Goal: Task Accomplishment & Management: Manage account settings

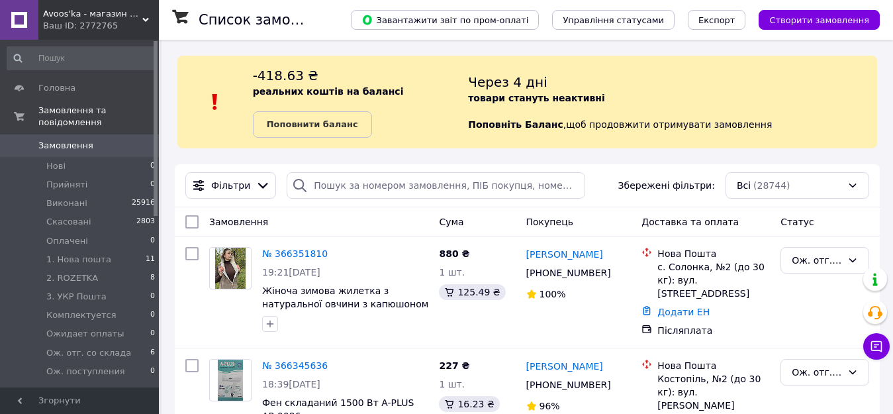
scroll to position [66, 0]
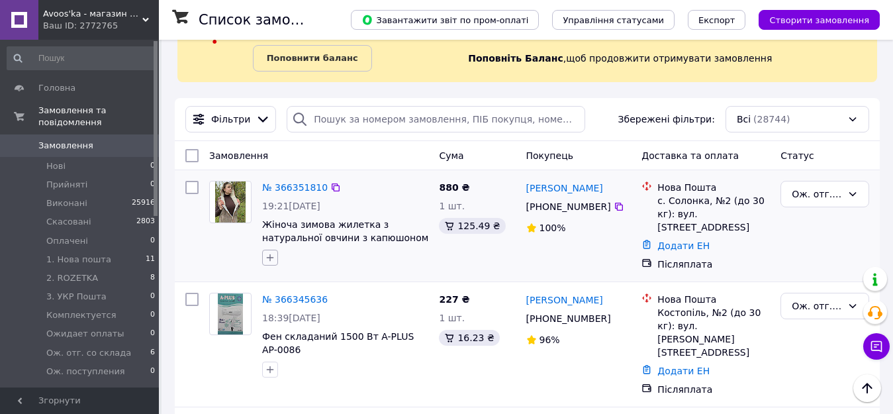
click at [270, 262] on icon "button" at bounding box center [270, 257] width 11 height 11
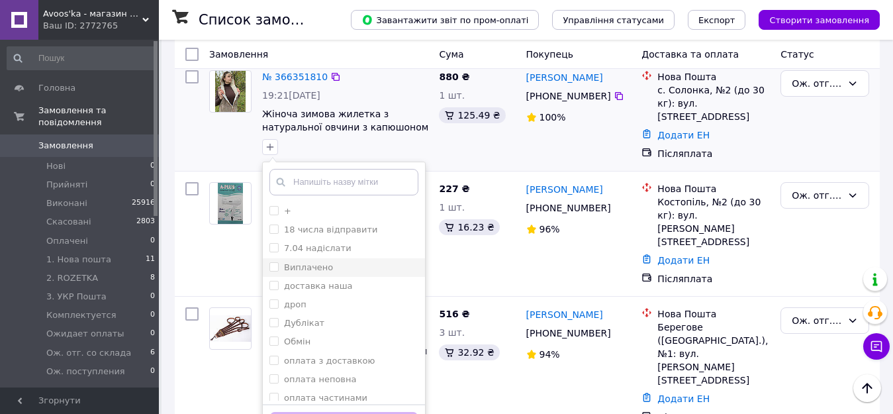
scroll to position [199, 0]
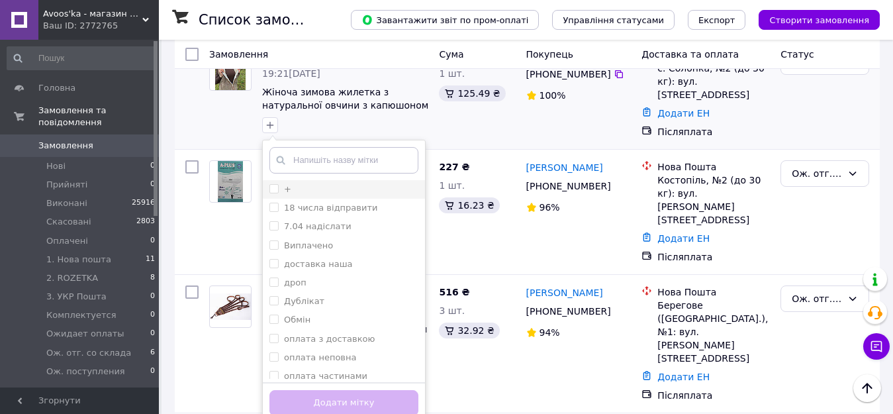
click at [276, 188] on input "+" at bounding box center [274, 188] width 9 height 9
checkbox input "true"
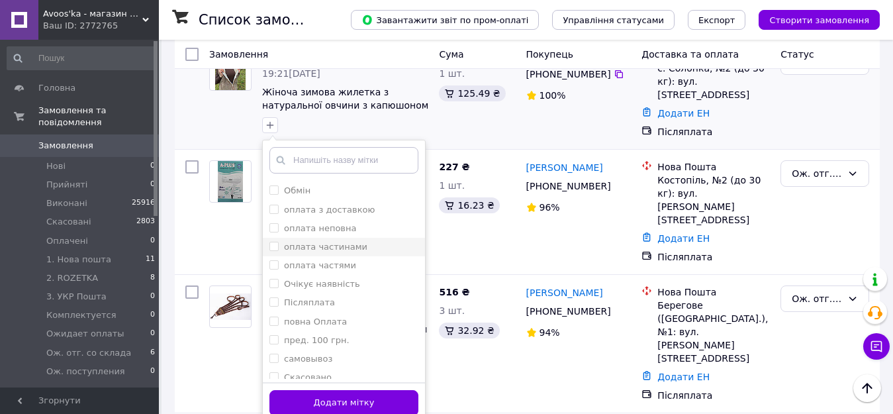
scroll to position [132, 0]
drag, startPoint x: 274, startPoint y: 301, endPoint x: 319, endPoint y: 307, distance: 45.5
click at [274, 300] on input "Післяплата" at bounding box center [274, 298] width 9 height 9
checkbox input "true"
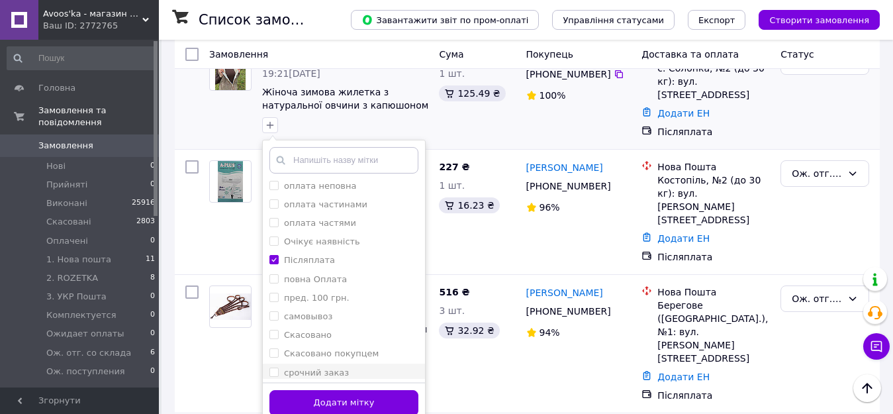
scroll to position [199, 0]
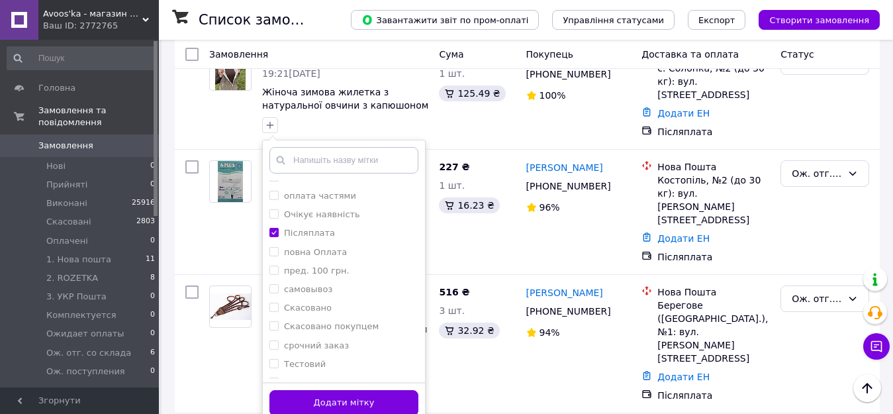
drag, startPoint x: 368, startPoint y: 406, endPoint x: 429, endPoint y: 398, distance: 61.5
click at [369, 406] on button "Додати мітку" at bounding box center [344, 403] width 149 height 26
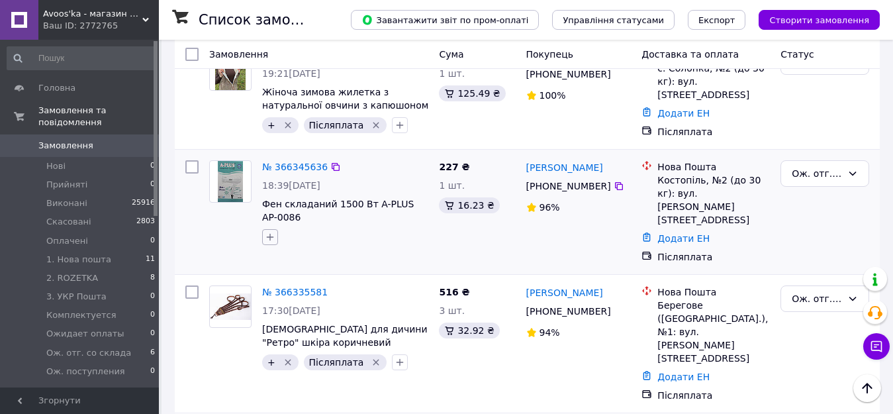
click at [272, 232] on icon "button" at bounding box center [270, 237] width 11 height 11
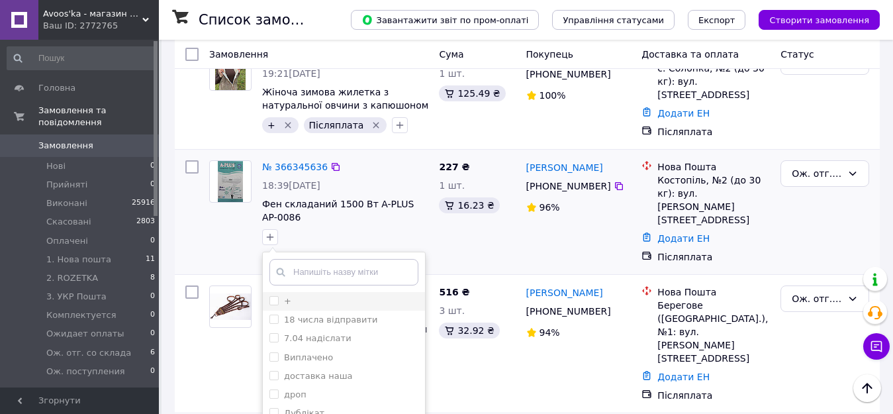
click at [274, 296] on input "+" at bounding box center [274, 300] width 9 height 9
checkbox input "true"
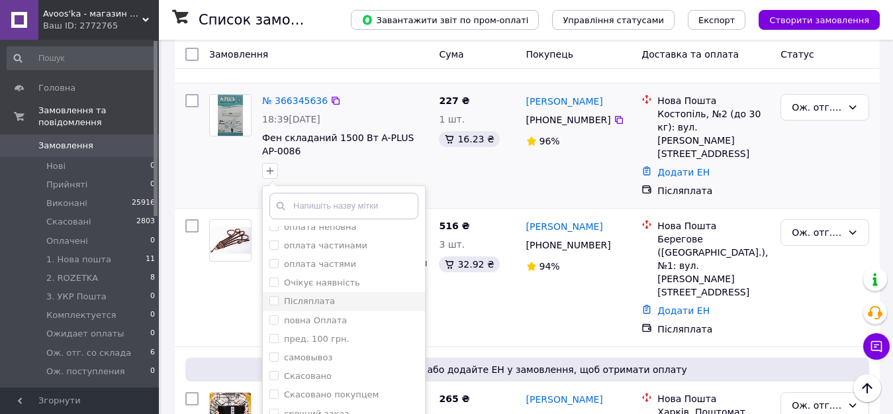
scroll to position [212, 0]
click at [313, 256] on li "Післяплата" at bounding box center [344, 265] width 162 height 19
checkbox input "true"
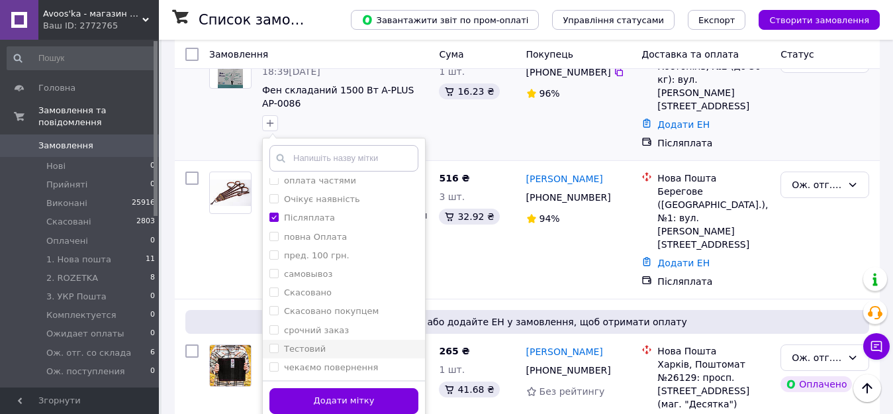
scroll to position [331, 0]
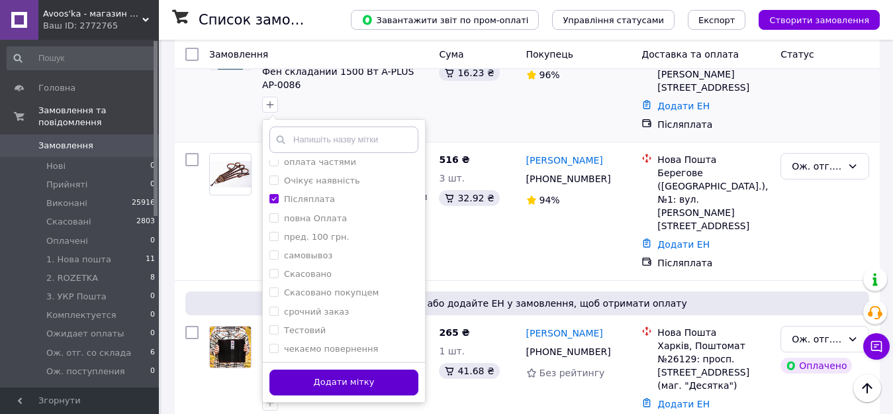
click at [333, 382] on button "Додати мітку" at bounding box center [344, 383] width 149 height 26
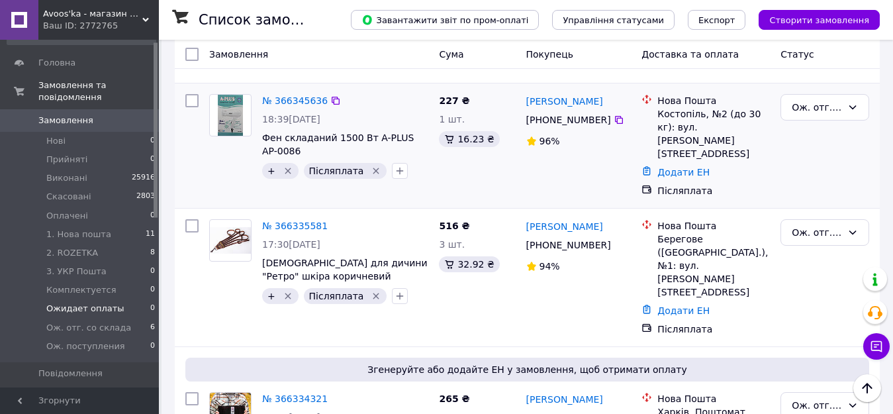
scroll to position [132, 0]
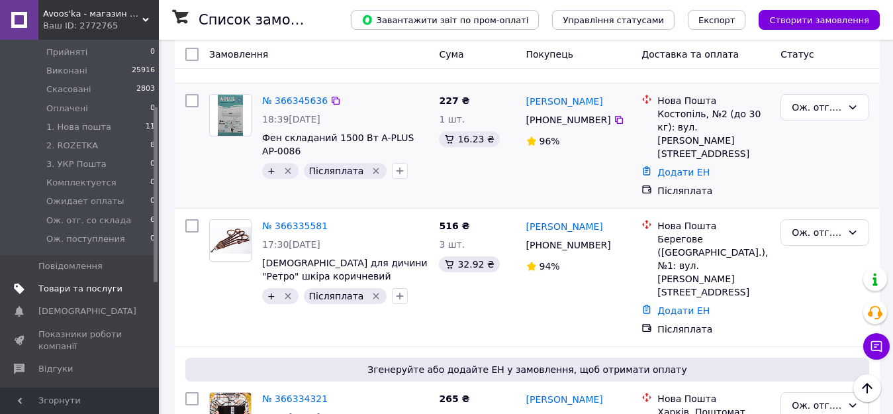
click at [89, 283] on span "Товари та послуги" at bounding box center [80, 289] width 84 height 12
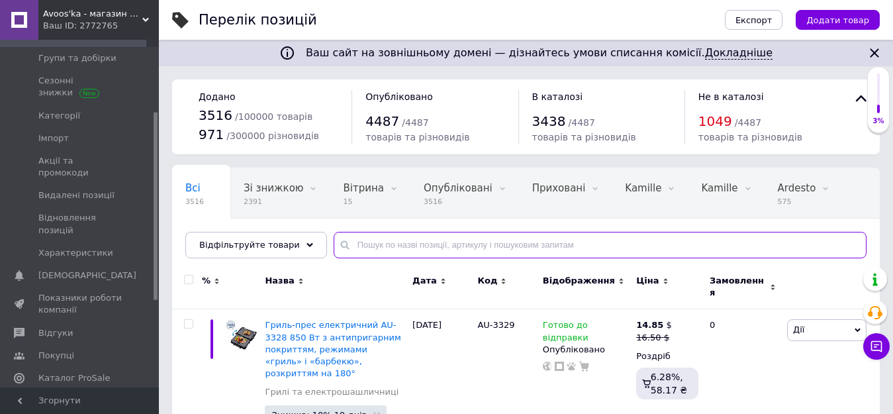
click at [362, 248] on input "text" at bounding box center [600, 245] width 533 height 26
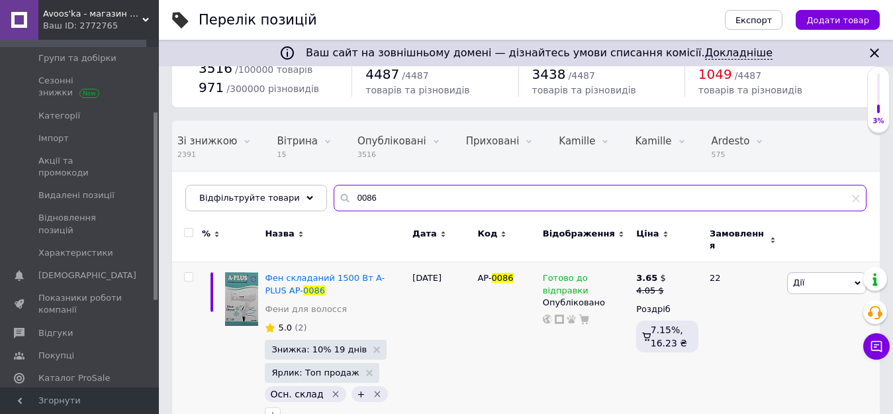
scroll to position [66, 0]
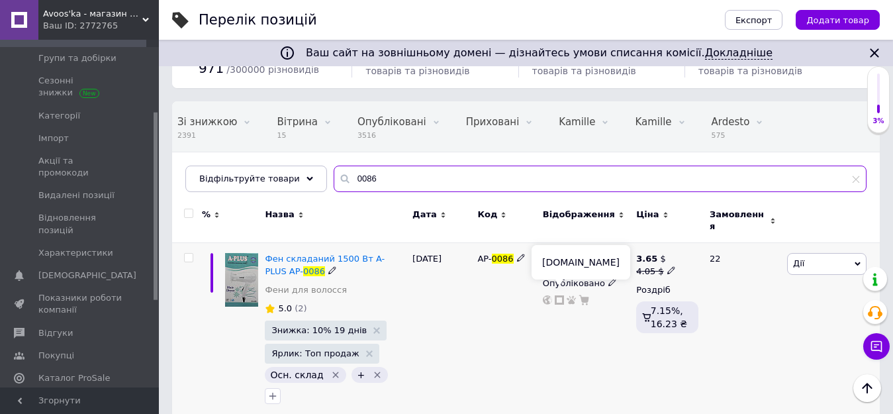
type input "0086"
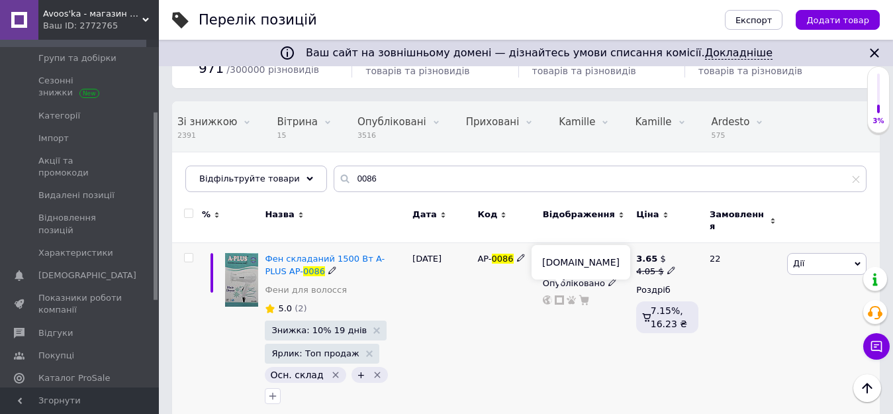
click at [561, 295] on icon at bounding box center [559, 299] width 9 height 9
click at [825, 254] on span "Дії" at bounding box center [827, 263] width 79 height 21
click at [791, 280] on li "Редагувати" at bounding box center [779, 289] width 176 height 19
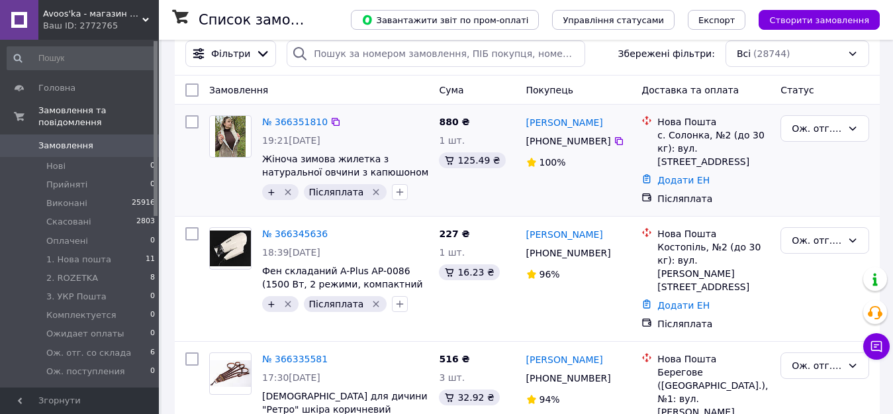
scroll to position [132, 0]
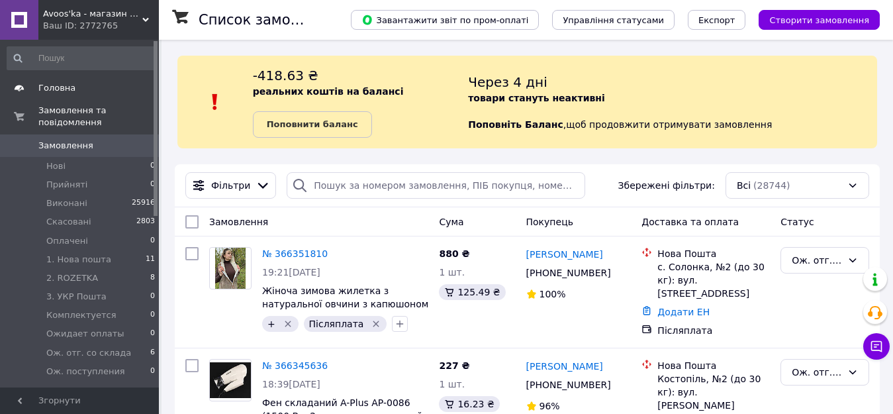
click at [87, 90] on span "Головна" at bounding box center [80, 88] width 84 height 12
